Goal: Register for event/course

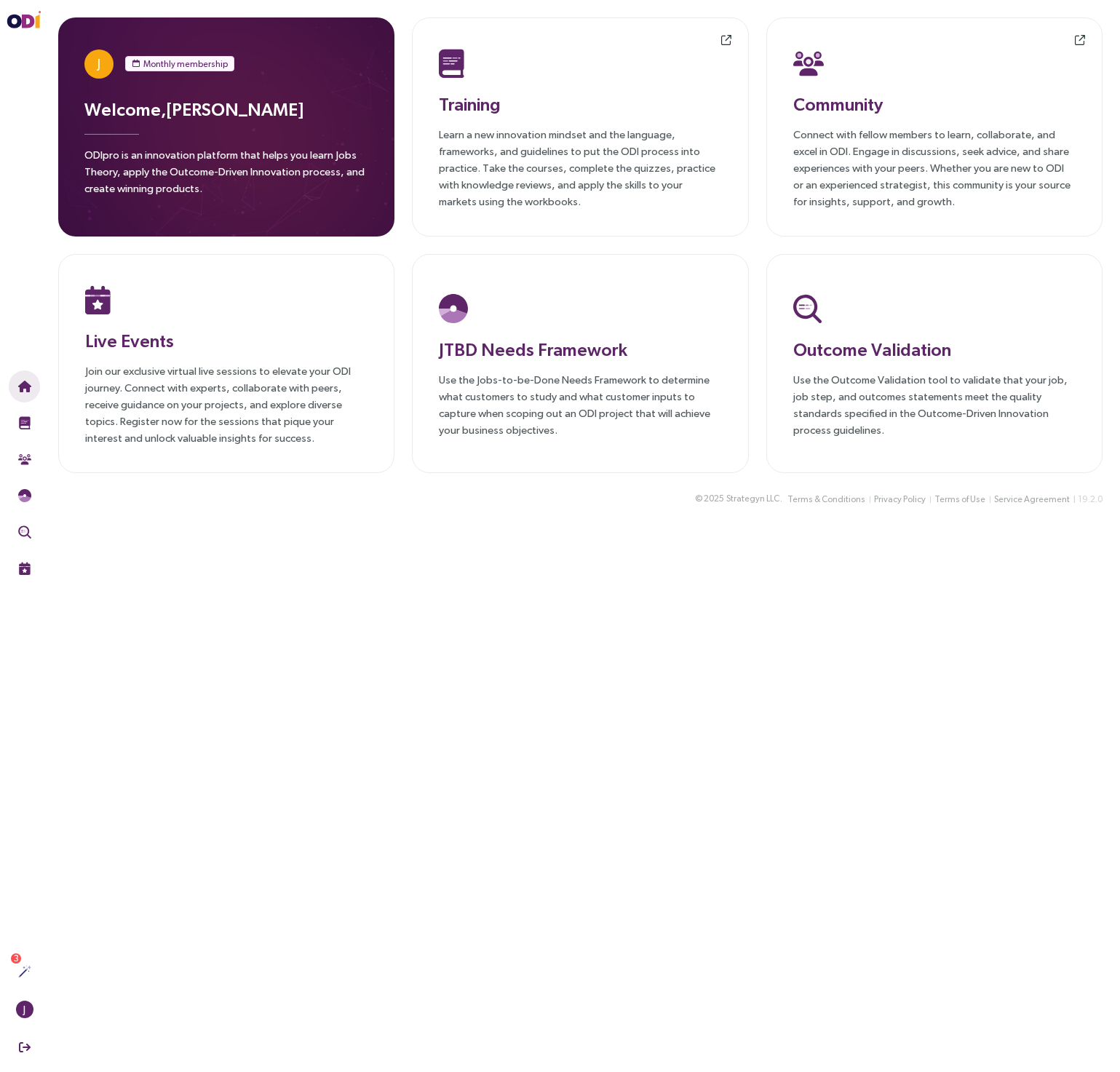
drag, startPoint x: 219, startPoint y: 571, endPoint x: 213, endPoint y: 566, distance: 7.8
click at [217, 569] on main "J Monthly membership Welcome, [PERSON_NAME] ODIpro is an innovation platform th…" at bounding box center [580, 536] width 1079 height 1072
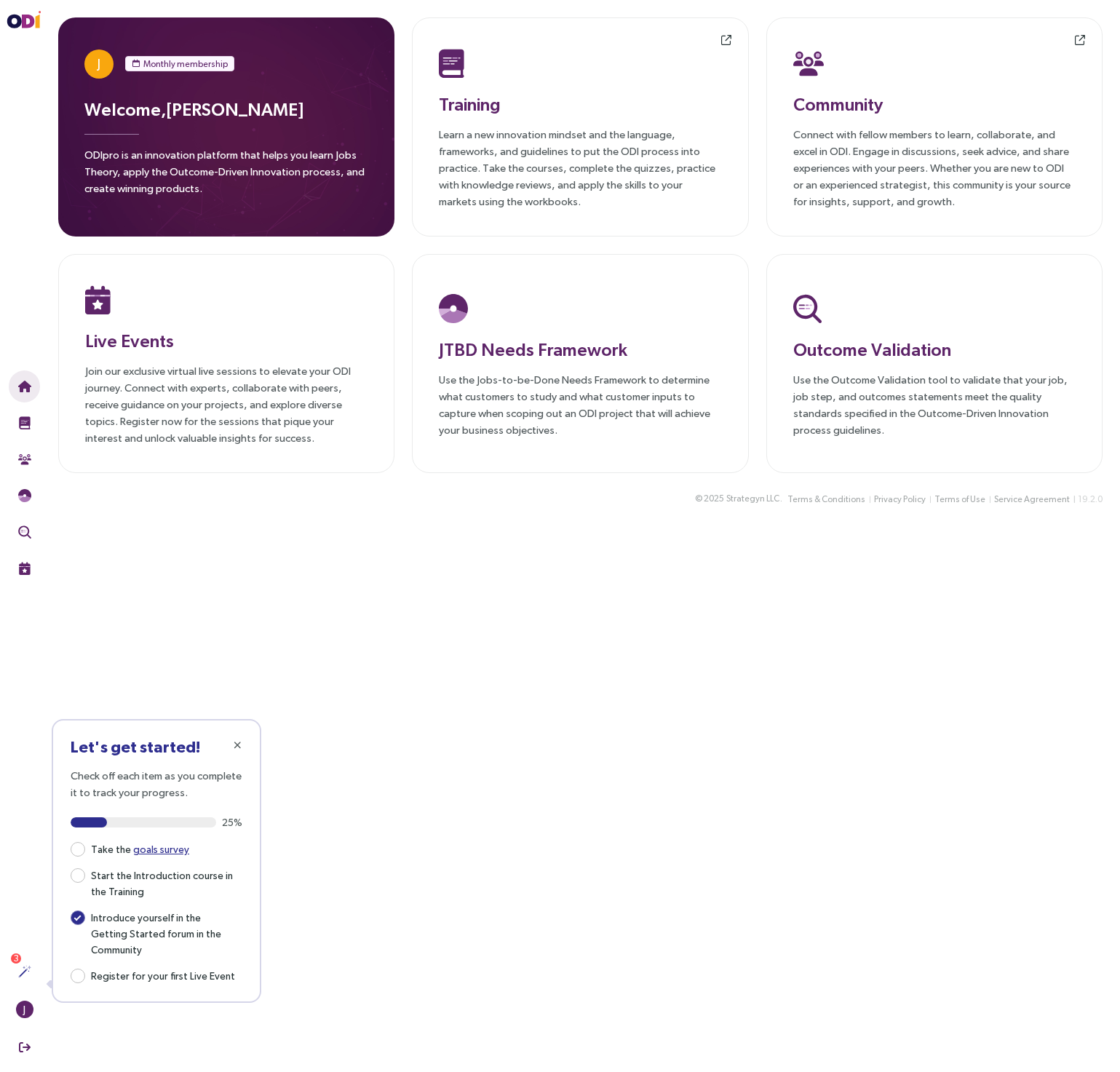
click at [287, 519] on div "© 2025 Strategyn LLC . Terms & Conditions Privacy Policy Terms of Use Service A…" at bounding box center [580, 507] width 1079 height 34
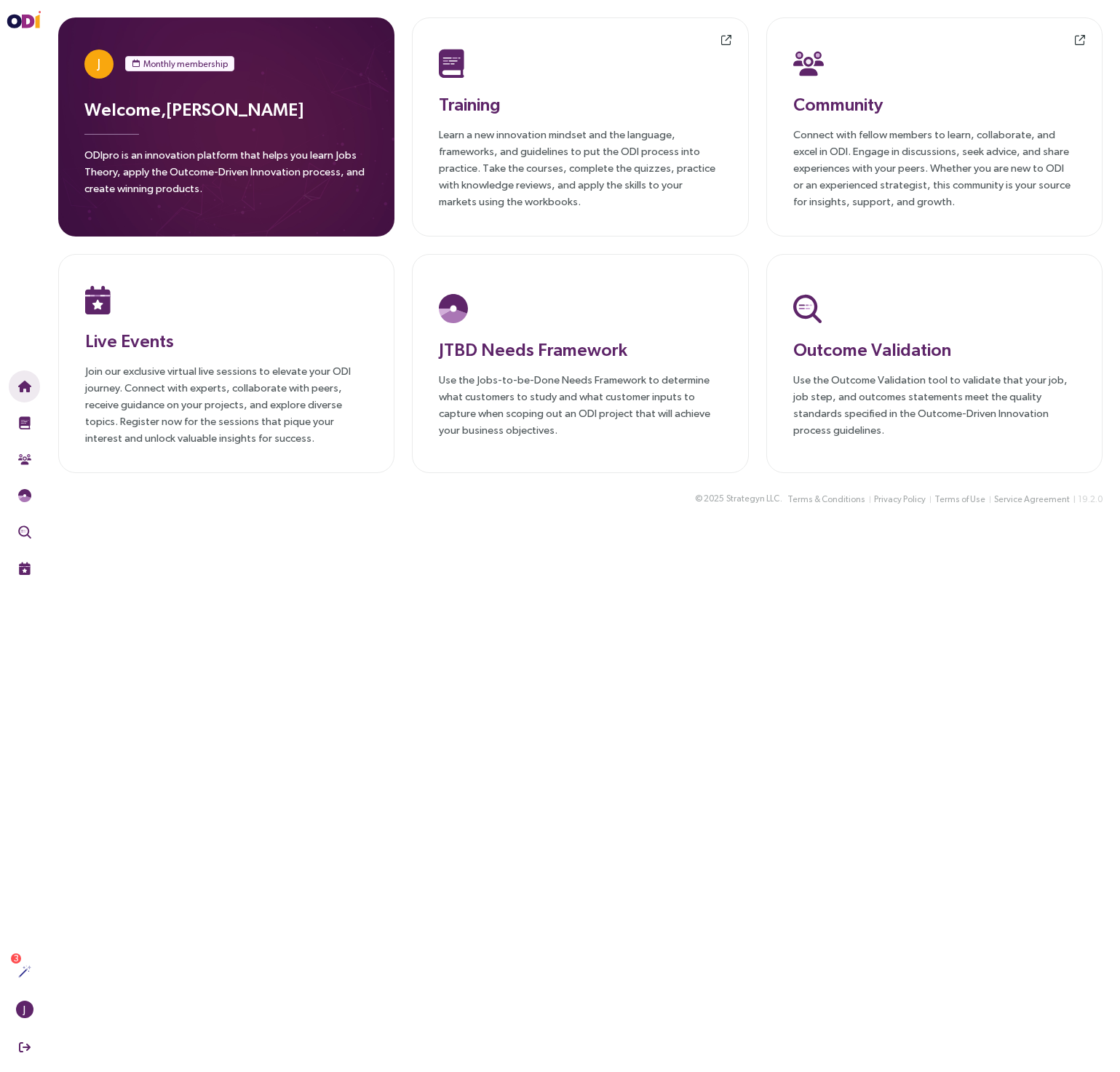
drag, startPoint x: 637, startPoint y: 617, endPoint x: 639, endPoint y: 606, distance: 11.2
click at [637, 617] on main "J Monthly membership Welcome, [PERSON_NAME] ODIpro is an innovation platform th…" at bounding box center [580, 536] width 1079 height 1072
click at [476, 110] on h3 "Training" at bounding box center [580, 103] width 282 height 26
click at [452, 786] on main "J Monthly membership Welcome, [PERSON_NAME] ODIpro is an innovation platform th…" at bounding box center [580, 536] width 1079 height 1072
click at [175, 333] on h3 "Live Events" at bounding box center [226, 340] width 282 height 26
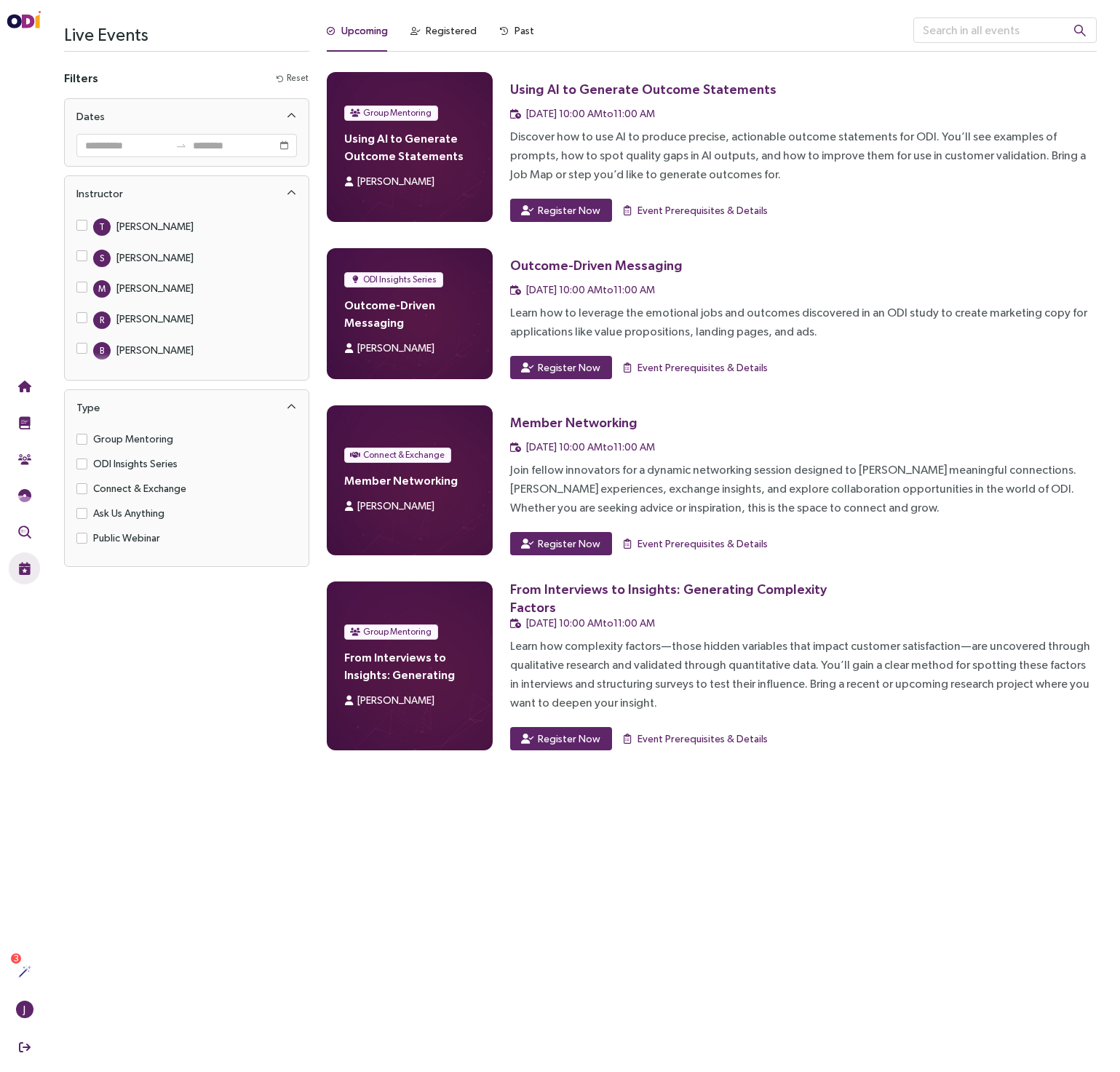
drag, startPoint x: 143, startPoint y: 813, endPoint x: 346, endPoint y: 547, distance: 334.6
click at [144, 812] on main "Live Events Filters Reset Dates Instructor T [PERSON_NAME] S [PERSON_NAME] M [P…" at bounding box center [580, 536] width 1079 height 1072
click at [1000, 34] on input "text" at bounding box center [1006, 30] width 184 height 26
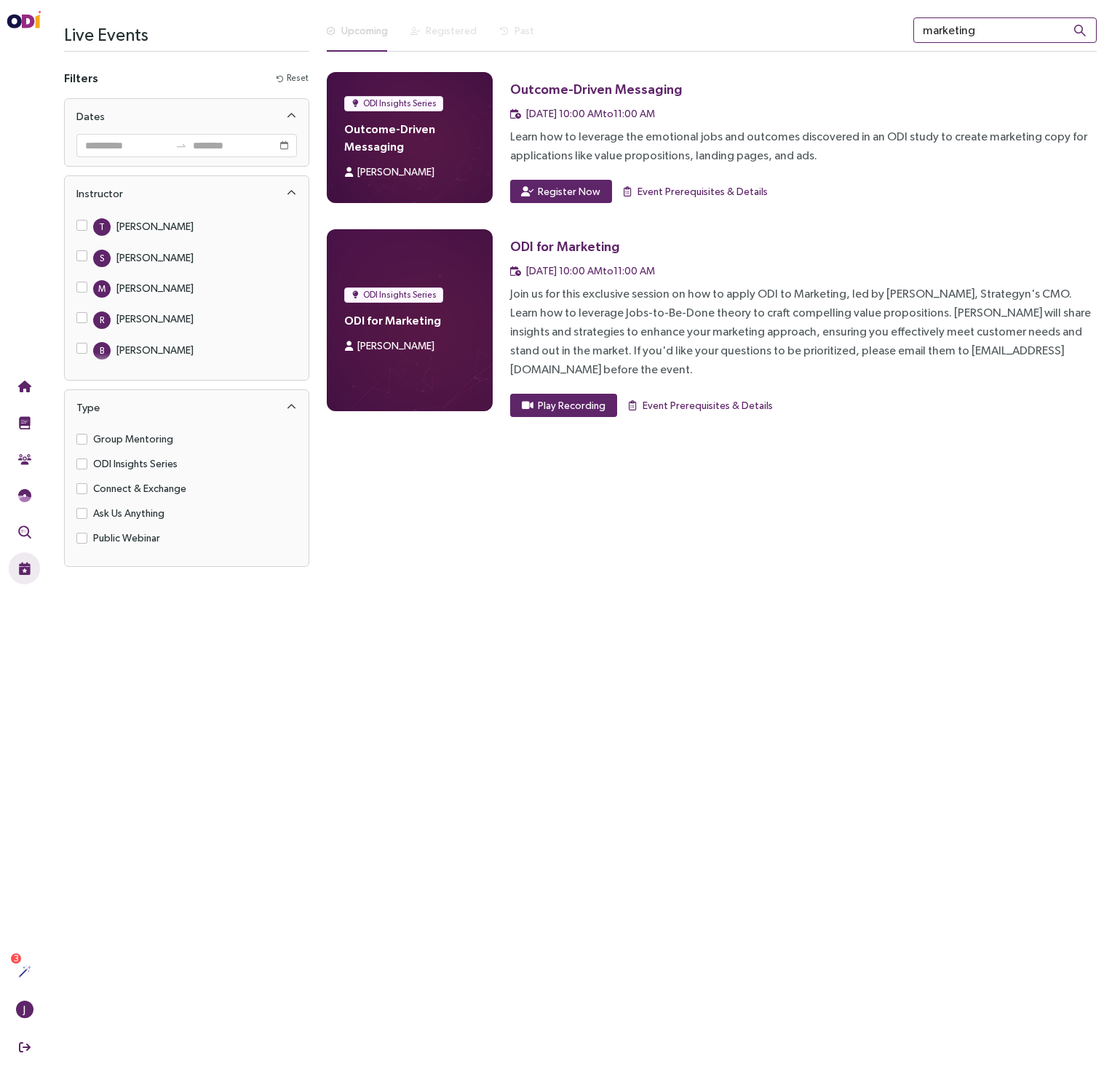
type input "marketing"
click at [530, 244] on div "ODI for Marketing" at bounding box center [565, 246] width 110 height 18
click at [583, 473] on div "Upcoming Registered Past marketing ODI Insights Series Outcome-Driven Messaging…" at bounding box center [712, 296] width 788 height 558
drag, startPoint x: 537, startPoint y: 464, endPoint x: 569, endPoint y: 444, distance: 37.7
click at [537, 464] on div "Upcoming Registered Past marketing ODI Insights Series Outcome-Driven Messaging…" at bounding box center [712, 296] width 788 height 558
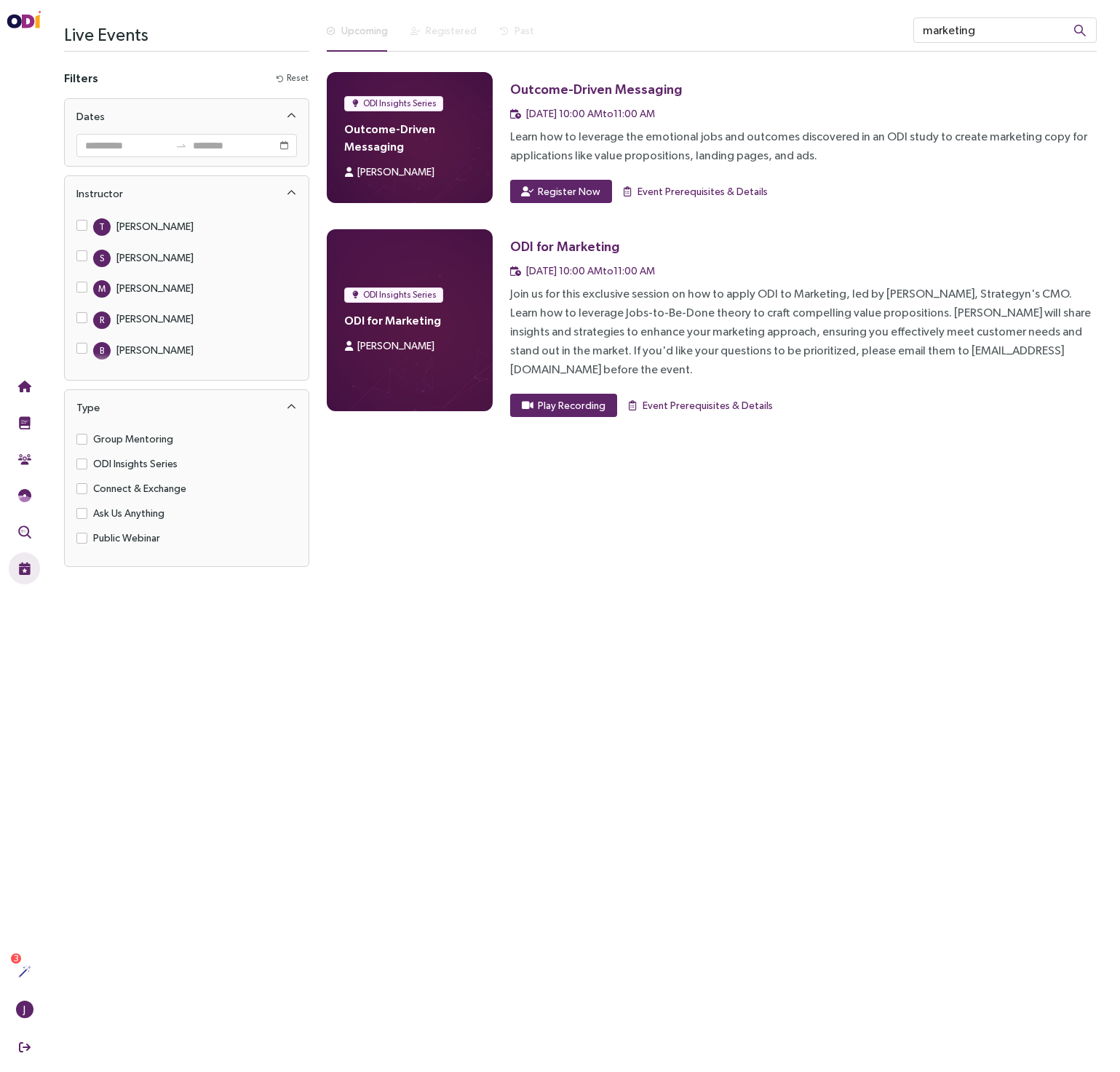
click at [878, 367] on div "ODI for Marketing [DATE] 10:00 AM to 11:00 AM Join us for this exclusive sessio…" at bounding box center [803, 323] width 587 height 188
drag, startPoint x: 852, startPoint y: 398, endPoint x: 863, endPoint y: 395, distance: 11.4
click at [858, 396] on div "ODI Insights Series Outcome-Driven Messaging [PERSON_NAME] Outcome-Driven Messa…" at bounding box center [712, 244] width 770 height 362
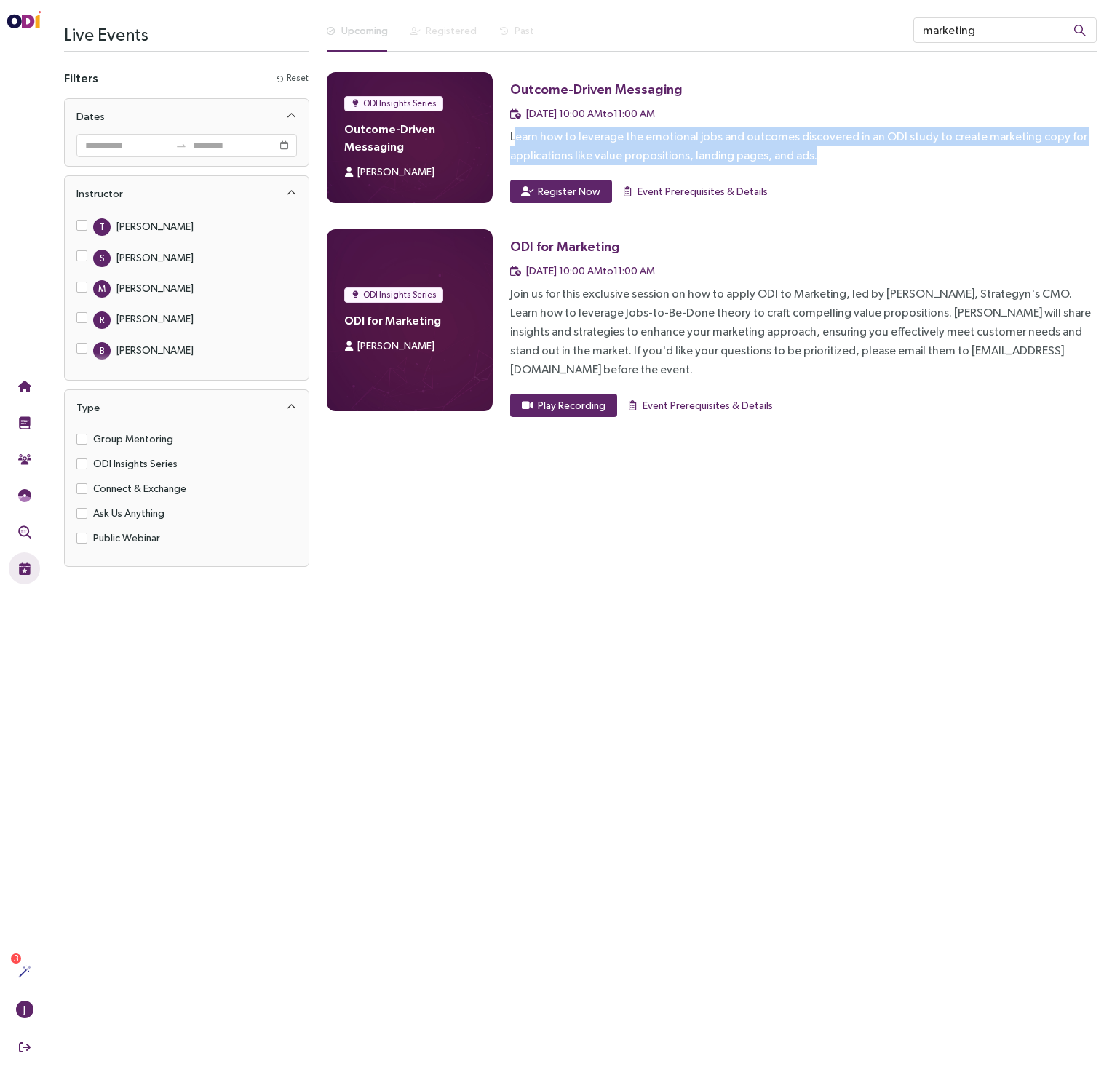
drag, startPoint x: 810, startPoint y: 158, endPoint x: 515, endPoint y: 138, distance: 295.7
click at [515, 138] on div "Learn how to leverage the emotional jobs and outcomes discovered in an ODI stud…" at bounding box center [803, 146] width 587 height 38
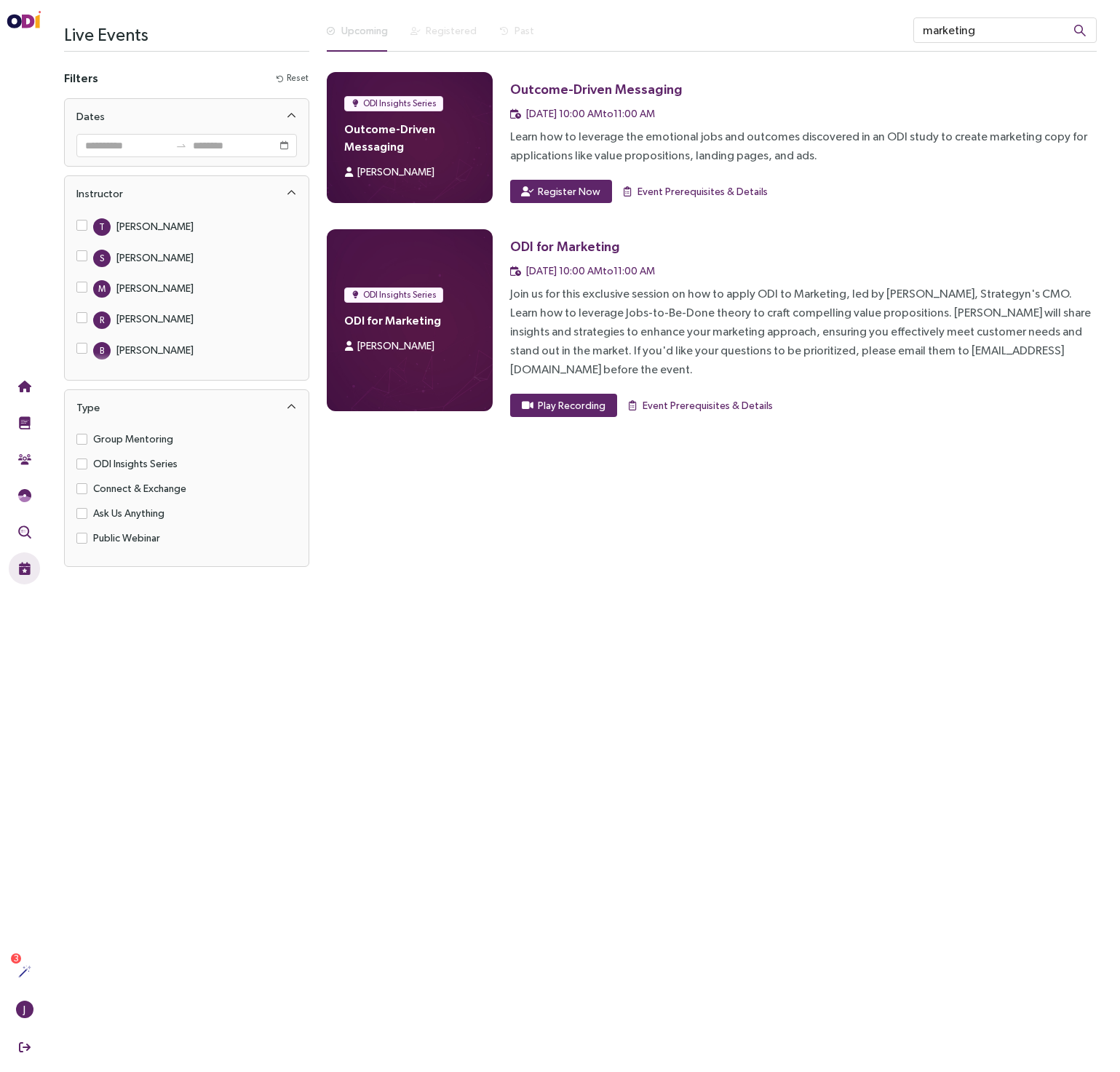
click at [672, 154] on div "Learn how to leverage the emotional jobs and outcomes discovered in an ODI stud…" at bounding box center [803, 146] width 587 height 38
click at [848, 227] on div "ODI Insights Series Outcome-Driven Messaging [PERSON_NAME] Outcome-Driven Messa…" at bounding box center [712, 244] width 770 height 345
click at [589, 627] on main "Live Events Filters Reset Dates Instructor T [PERSON_NAME] S [PERSON_NAME] M [P…" at bounding box center [580, 536] width 1079 height 1072
drag, startPoint x: 588, startPoint y: 625, endPoint x: 593, endPoint y: 433, distance: 192.1
click at [588, 625] on main "Live Events Filters Reset Dates Instructor T [PERSON_NAME] S [PERSON_NAME] M [P…" at bounding box center [580, 536] width 1079 height 1072
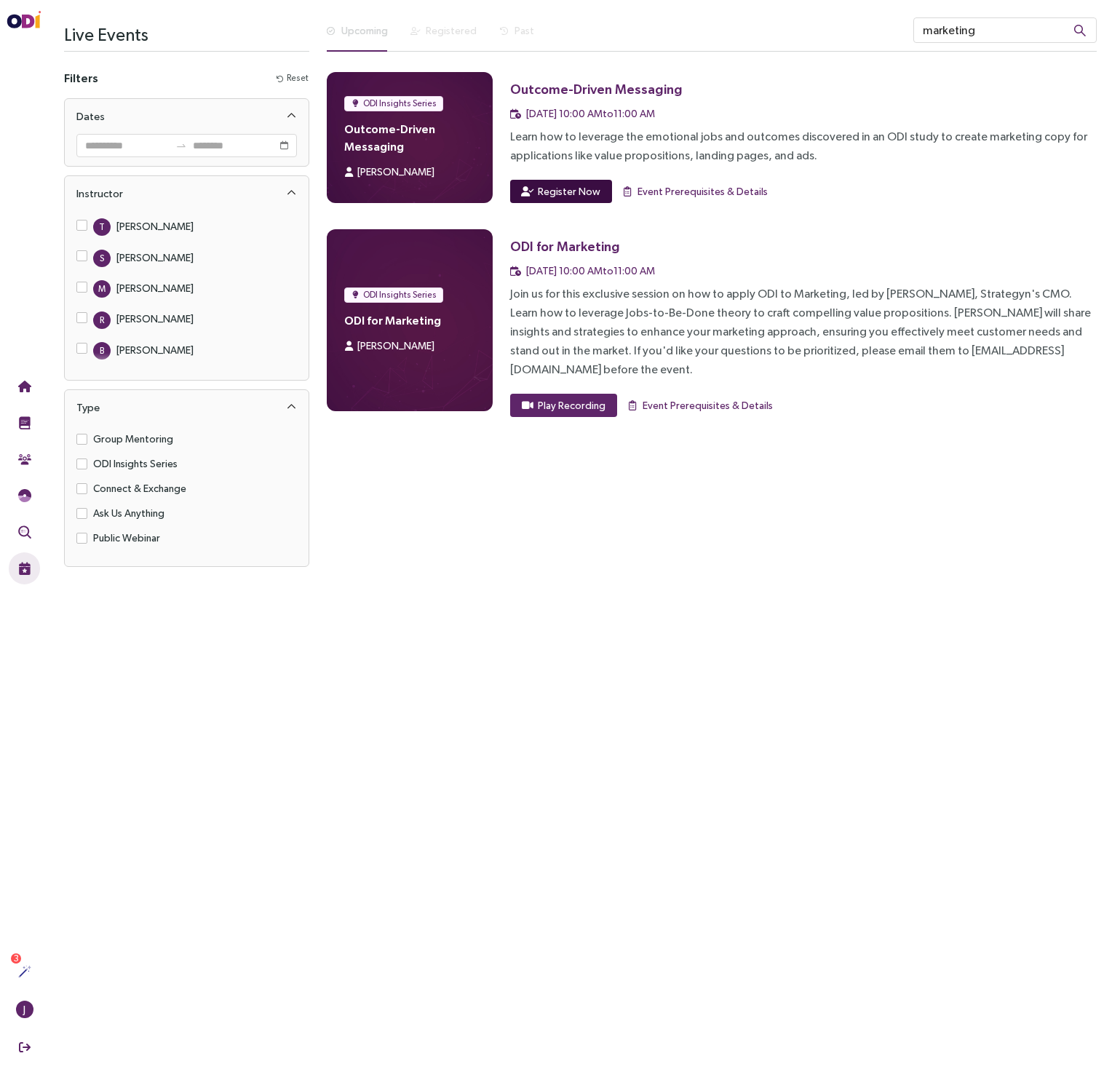
click at [563, 181] on button "Register Now" at bounding box center [561, 191] width 102 height 23
click at [698, 629] on main "Live Events Filters Reset Dates Instructor T [PERSON_NAME] S [PERSON_NAME] M [P…" at bounding box center [580, 536] width 1079 height 1072
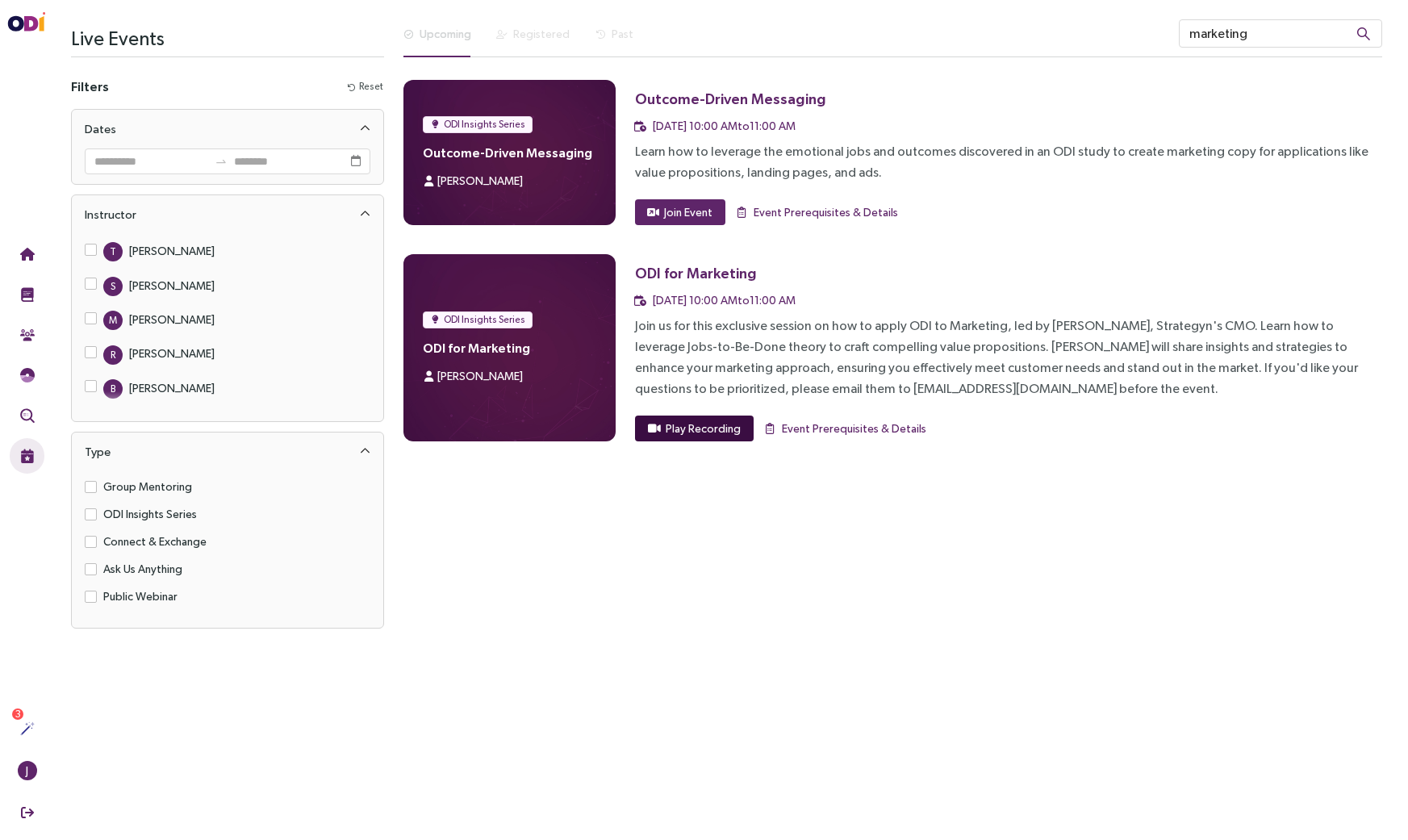
click at [716, 426] on span "Play Recording" at bounding box center [702, 428] width 75 height 18
